Goal: Transaction & Acquisition: Download file/media

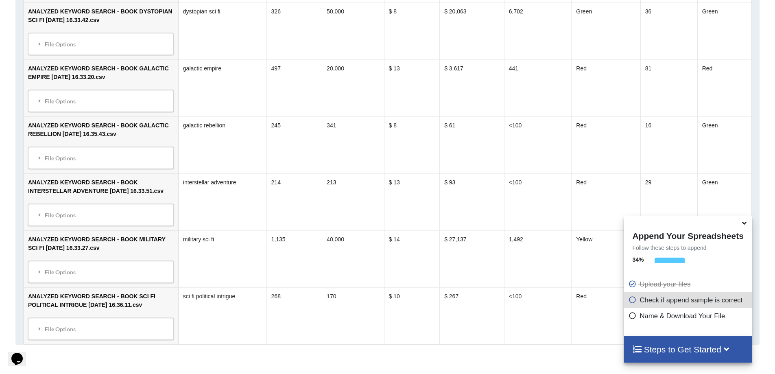
scroll to position [1099, 0]
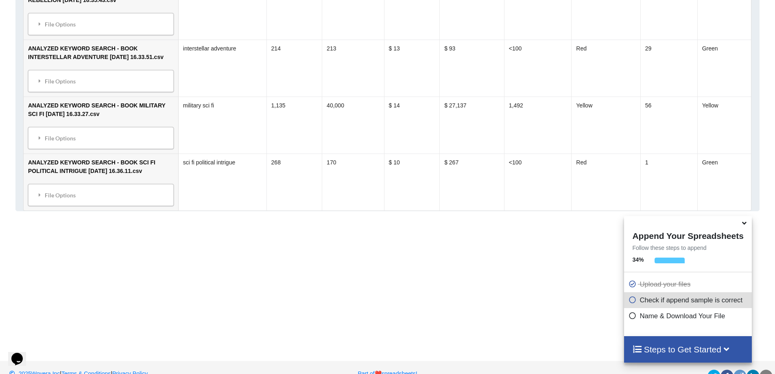
click at [744, 224] on icon at bounding box center [744, 221] width 9 height 7
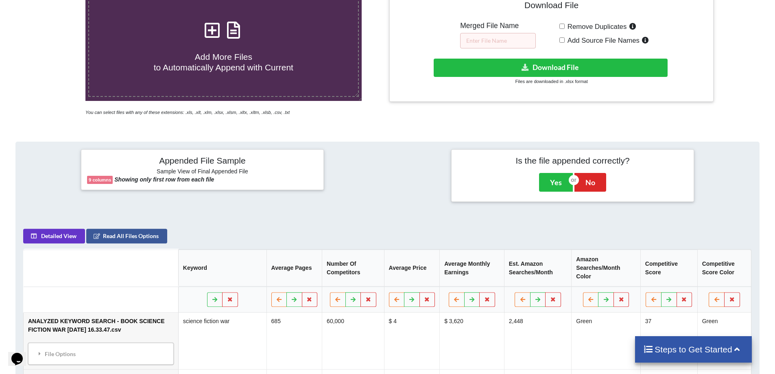
scroll to position [162, 0]
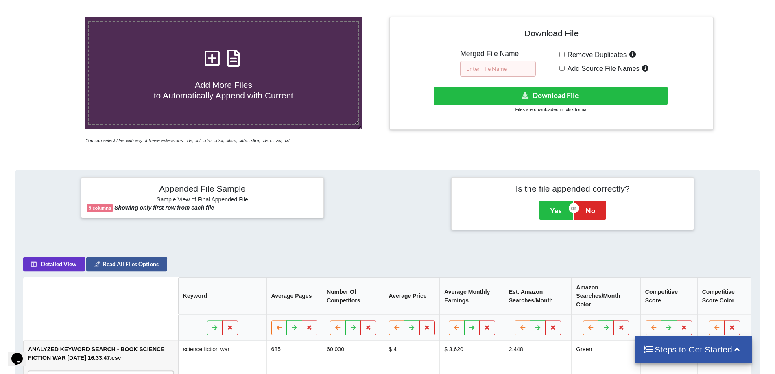
click at [476, 71] on input "text" at bounding box center [498, 68] width 76 height 15
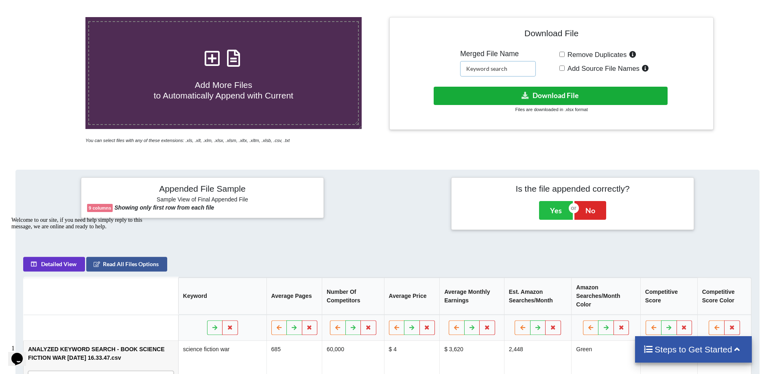
type input "Keyword search"
click at [559, 98] on button "Download File" at bounding box center [551, 96] width 234 height 18
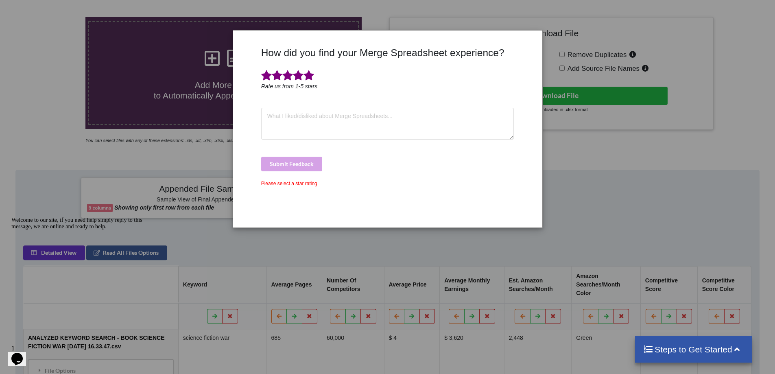
click at [309, 79] on span at bounding box center [309, 75] width 11 height 11
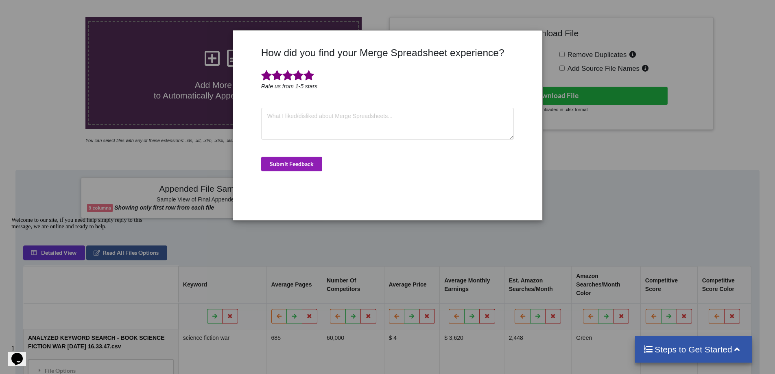
click at [313, 162] on button "Submit Feedback" at bounding box center [291, 164] width 61 height 15
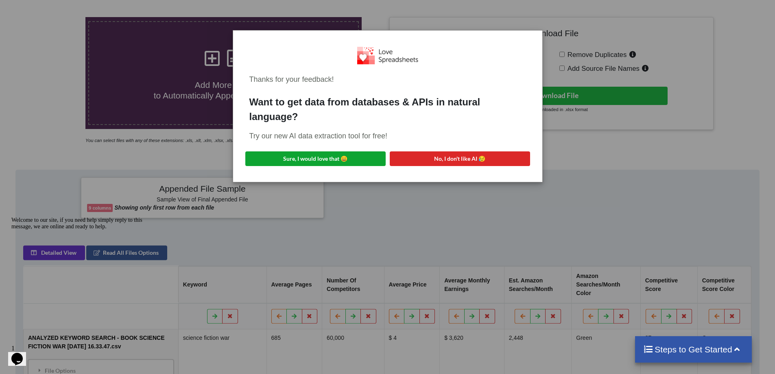
click at [352, 162] on button "Sure, I would love that 😀" at bounding box center [315, 158] width 140 height 15
click at [573, 44] on div "Thanks for your feedback! Want to get data from databases & APIs in natural lan…" at bounding box center [387, 187] width 775 height 374
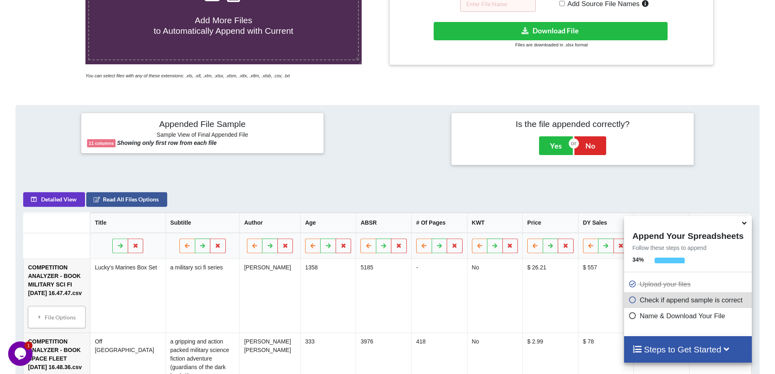
scroll to position [139, 0]
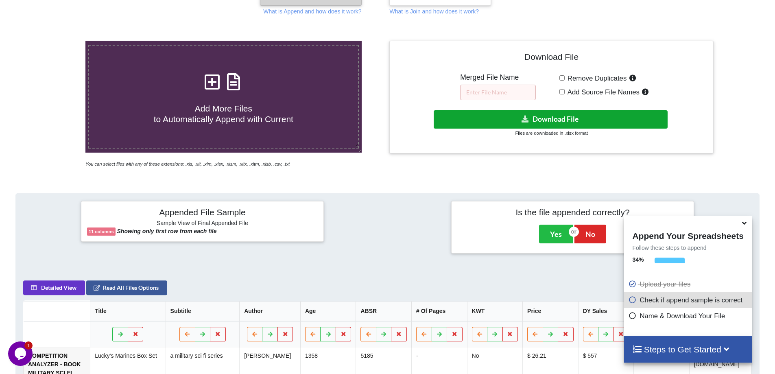
click at [571, 123] on button "Download File" at bounding box center [551, 119] width 234 height 18
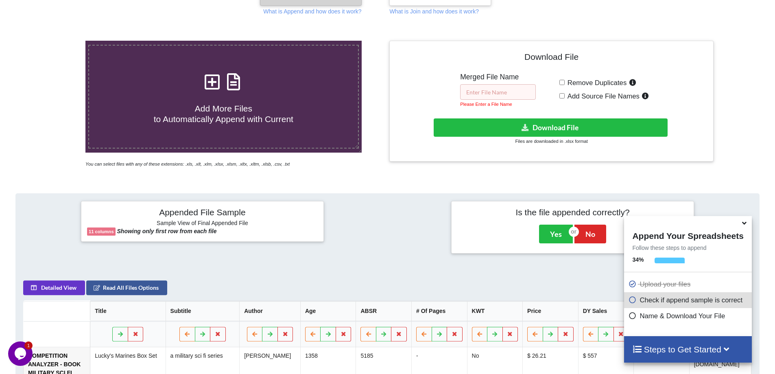
click at [499, 91] on input "text" at bounding box center [498, 91] width 76 height 15
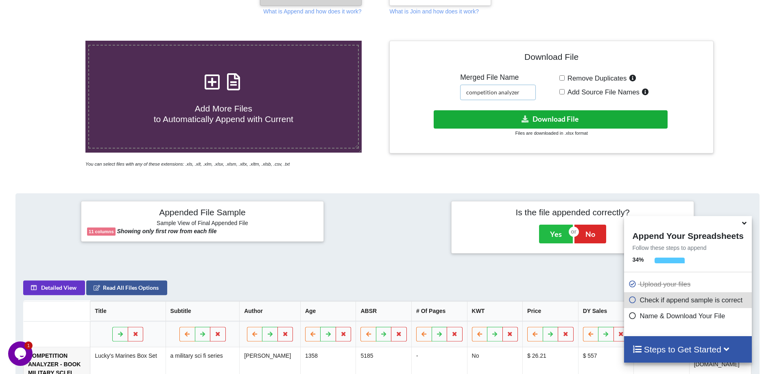
type input "competition analyzer"
click at [575, 114] on button "Download File" at bounding box center [551, 119] width 234 height 18
